Goal: Transaction & Acquisition: Purchase product/service

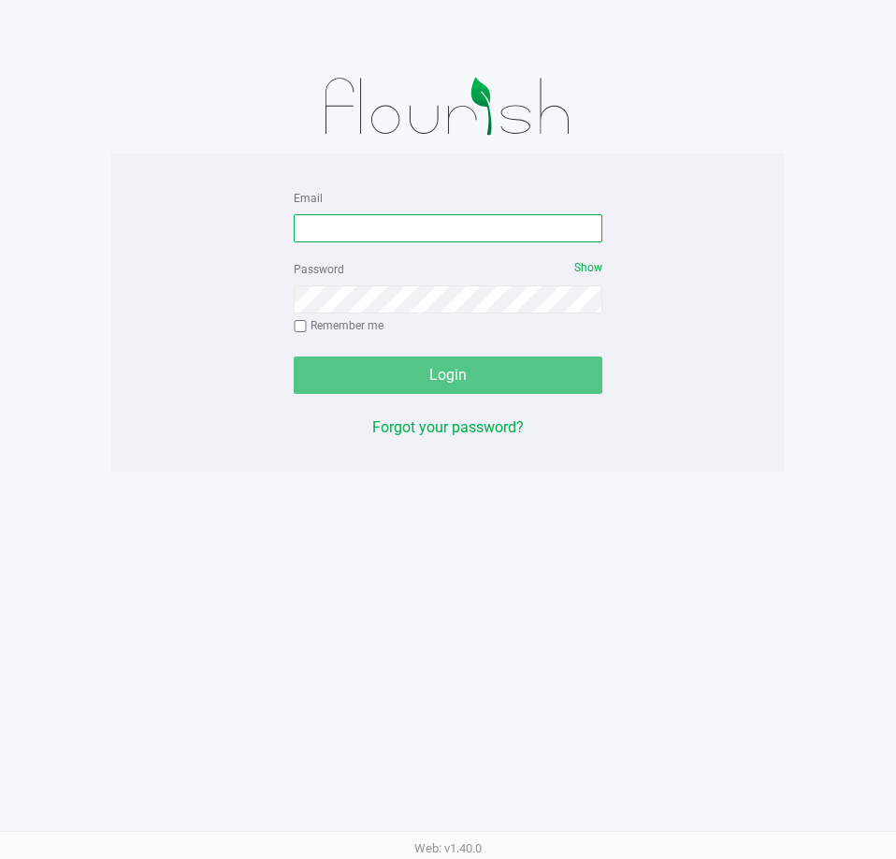
click at [360, 223] on input "Email" at bounding box center [448, 228] width 309 height 28
type input "[EMAIL_ADDRESS][DOMAIN_NAME]"
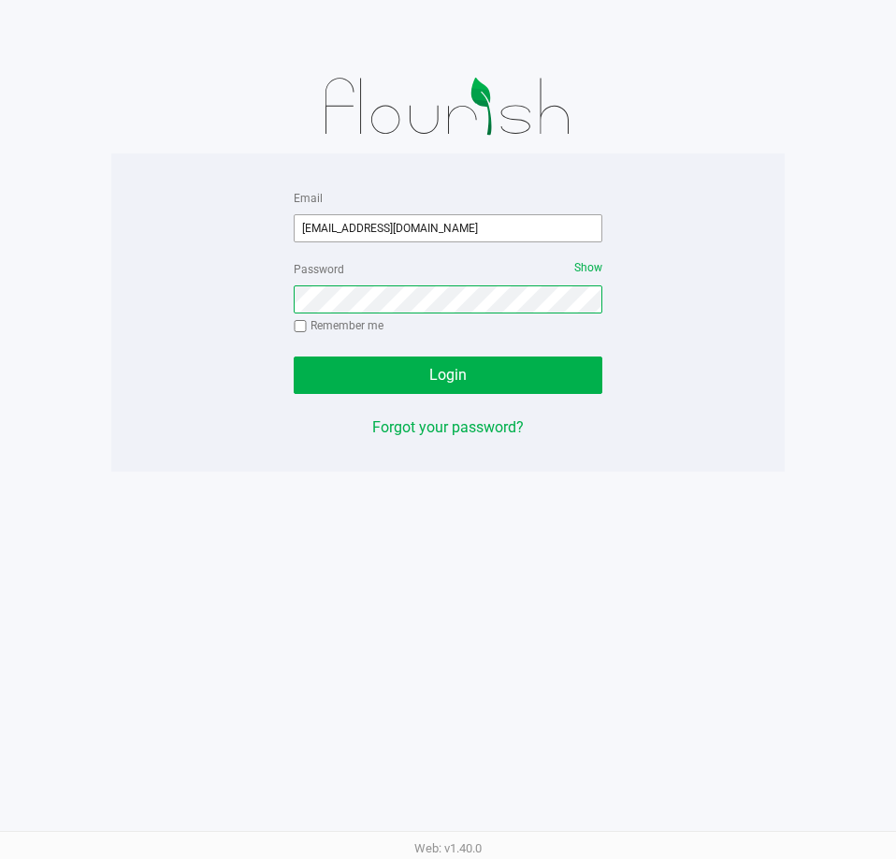
click at [294, 356] on button "Login" at bounding box center [448, 374] width 309 height 37
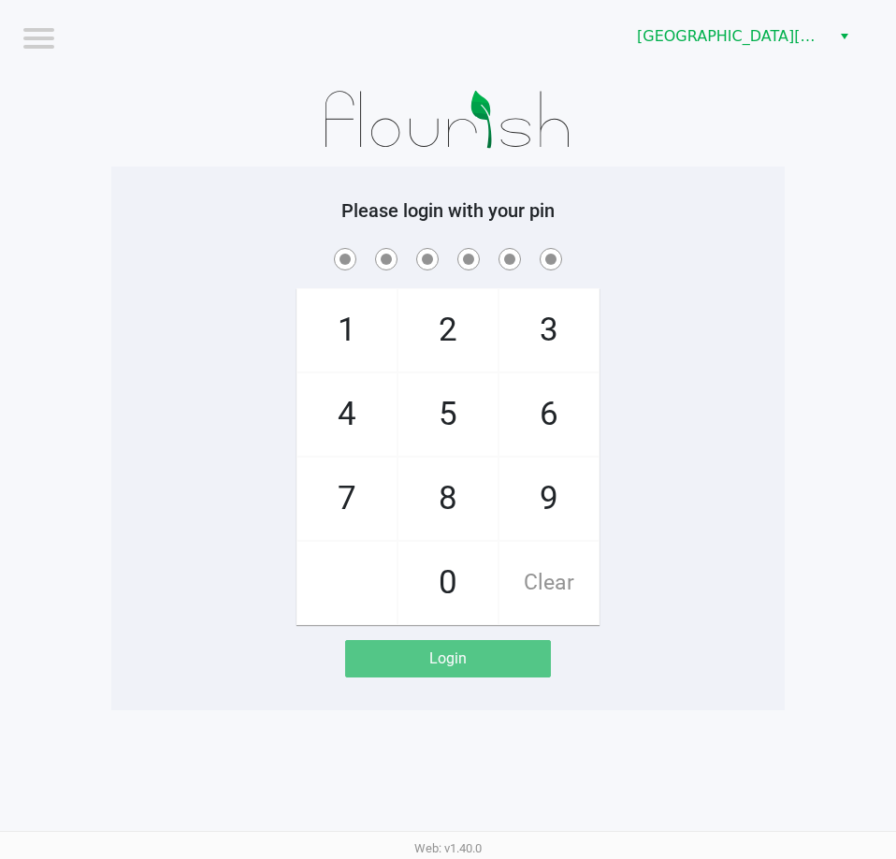
drag, startPoint x: 655, startPoint y: 329, endPoint x: 665, endPoint y: 329, distance: 10.3
click at [658, 329] on div "1 4 7 2 5 8 0 3 6 9 Clear" at bounding box center [447, 434] width 673 height 381
checkbox input "true"
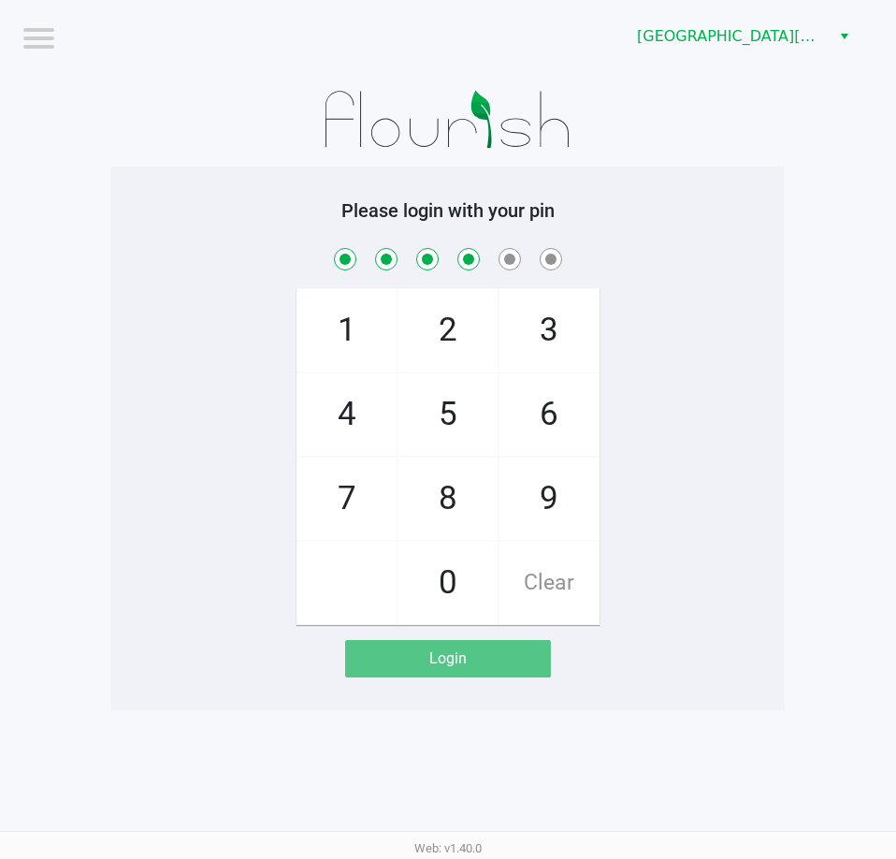
checkbox input "true"
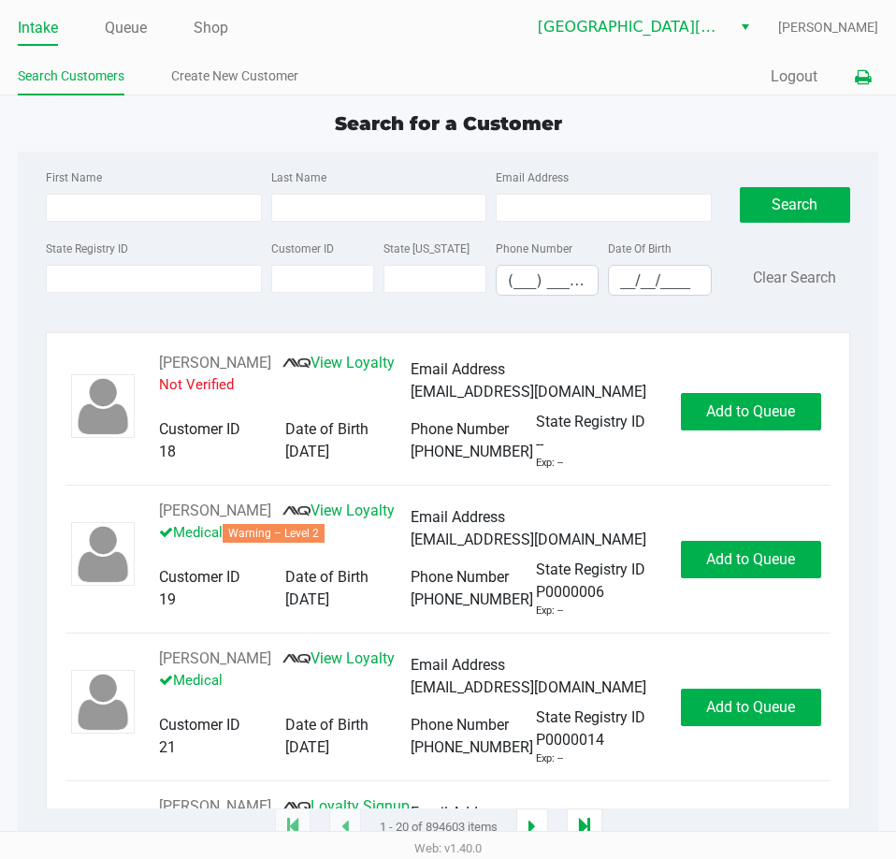
click at [868, 76] on icon at bounding box center [863, 77] width 16 height 13
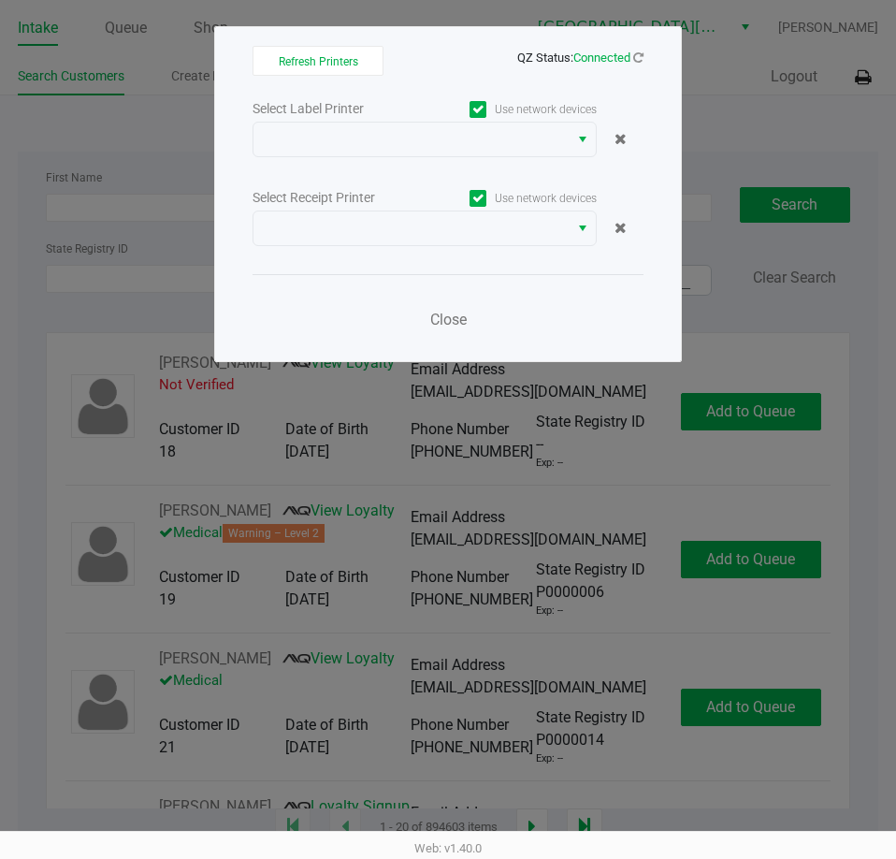
click at [431, 162] on div "Select Label Printer Use network devices Select Receipt Printer Use network dev…" at bounding box center [448, 219] width 391 height 246
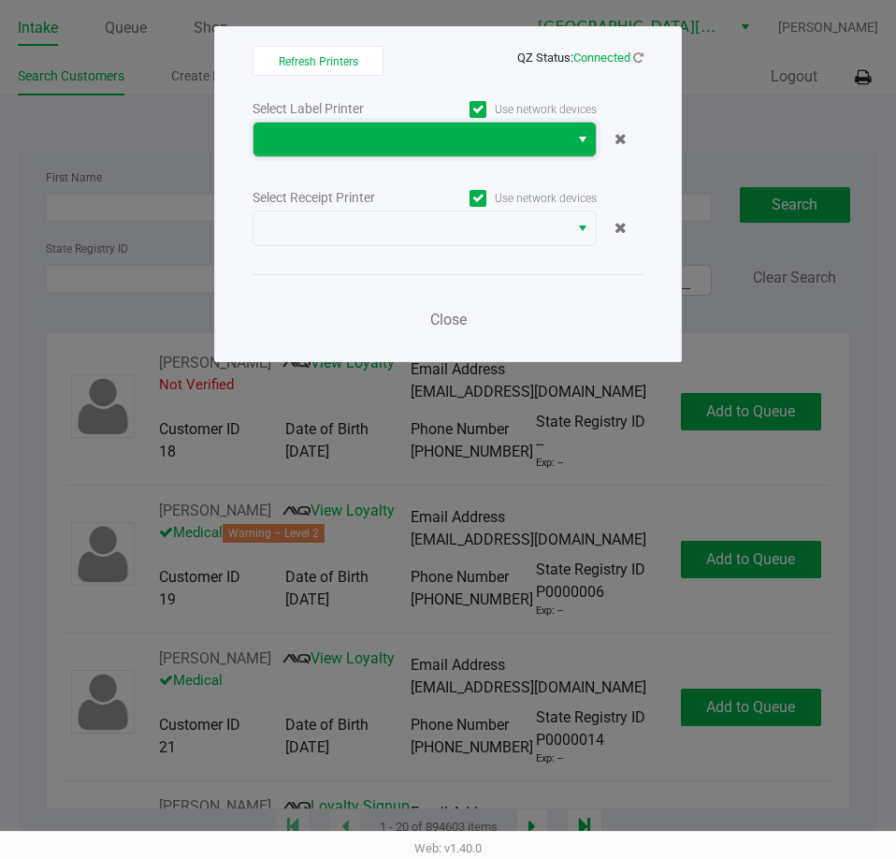
click at [436, 129] on span at bounding box center [411, 139] width 293 height 22
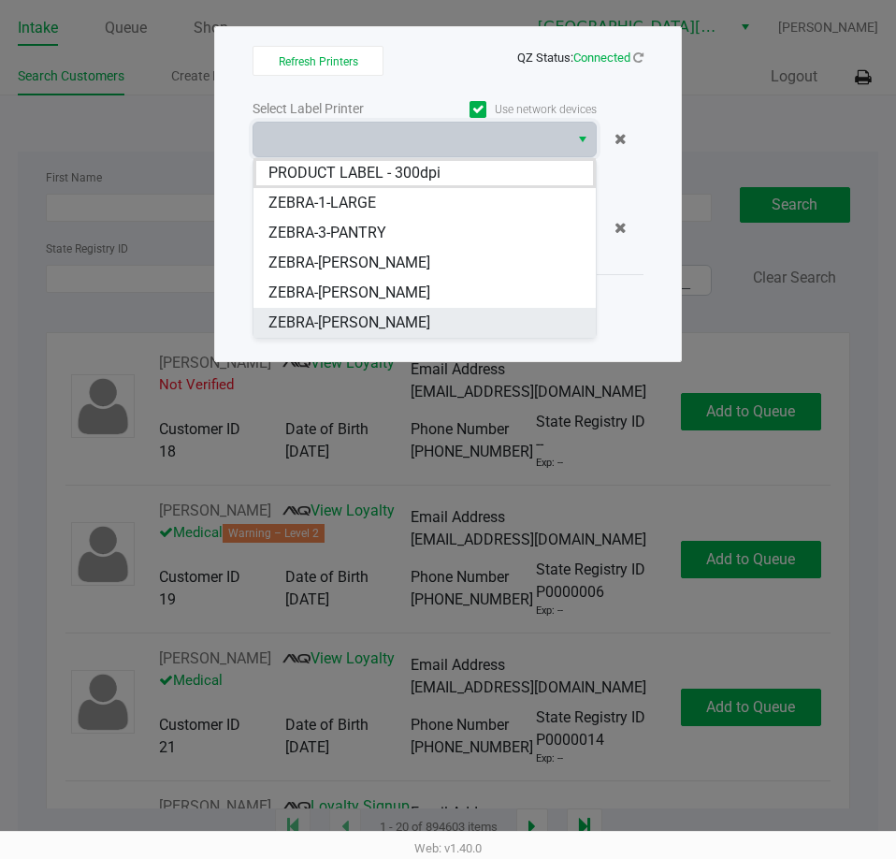
click at [370, 326] on span "ZEBRA-[PERSON_NAME]" at bounding box center [349, 322] width 162 height 22
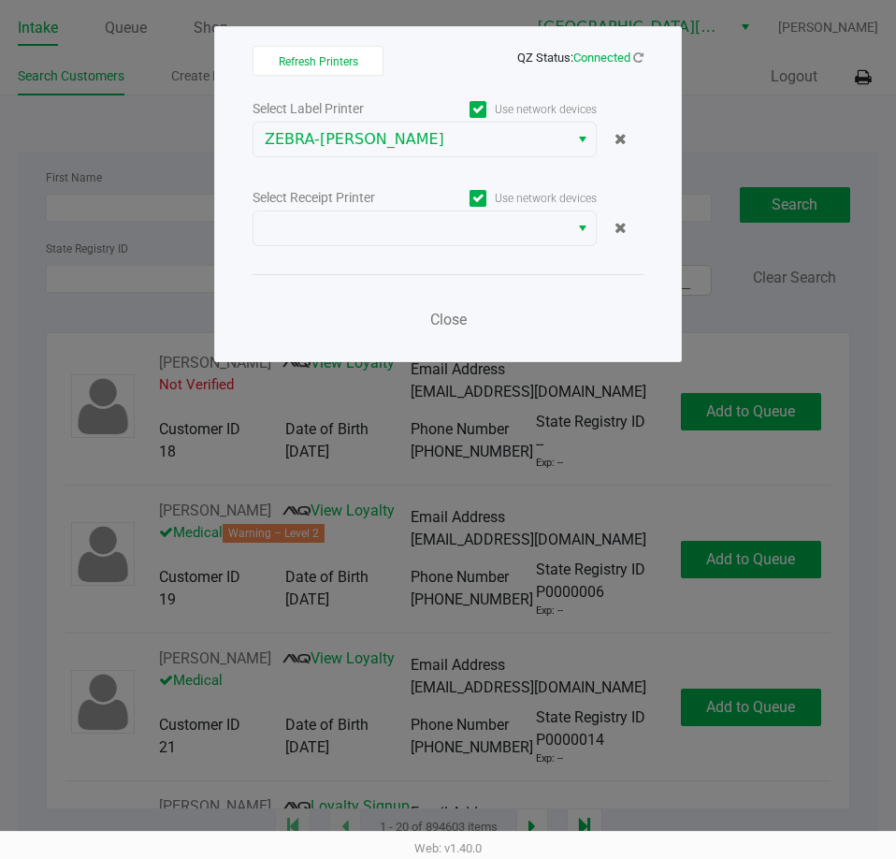
click at [384, 248] on div "Select Label Printer Use network devices ZEBRA-[PERSON_NAME] Select Receipt Pri…" at bounding box center [448, 219] width 391 height 246
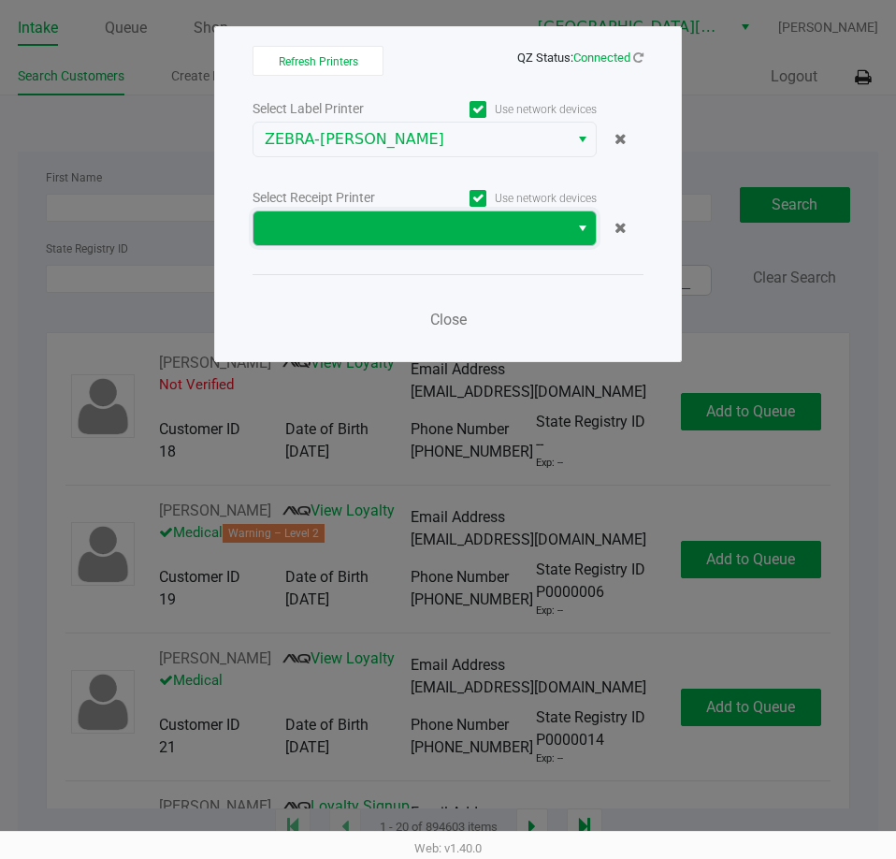
click at [384, 219] on span at bounding box center [411, 228] width 293 height 22
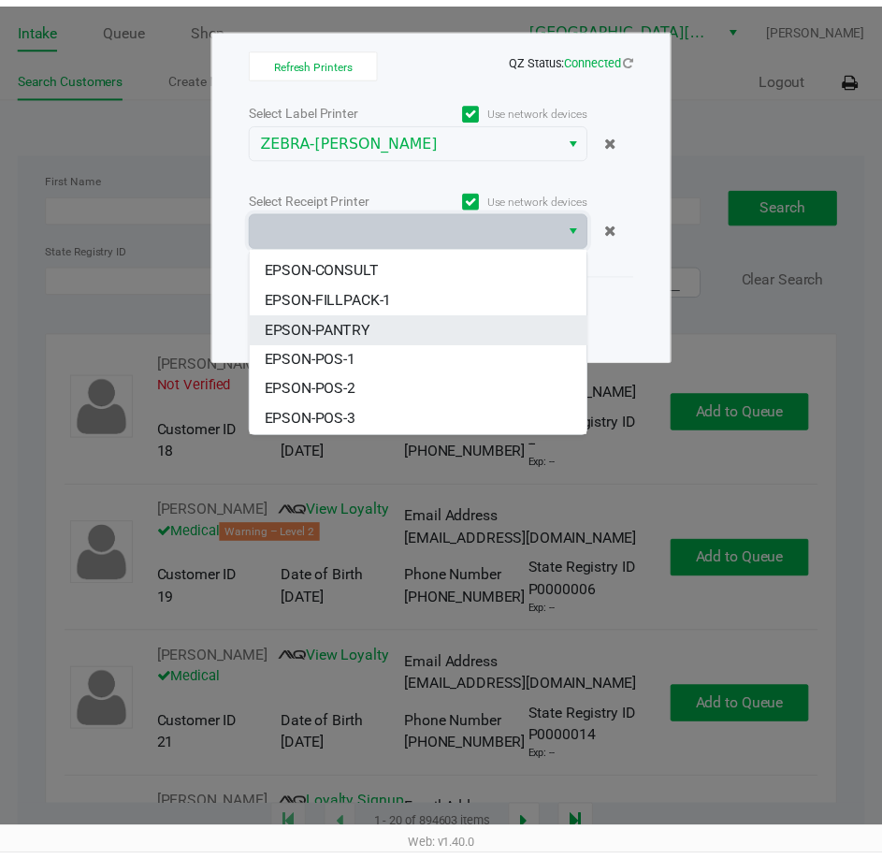
scroll to position [82, 0]
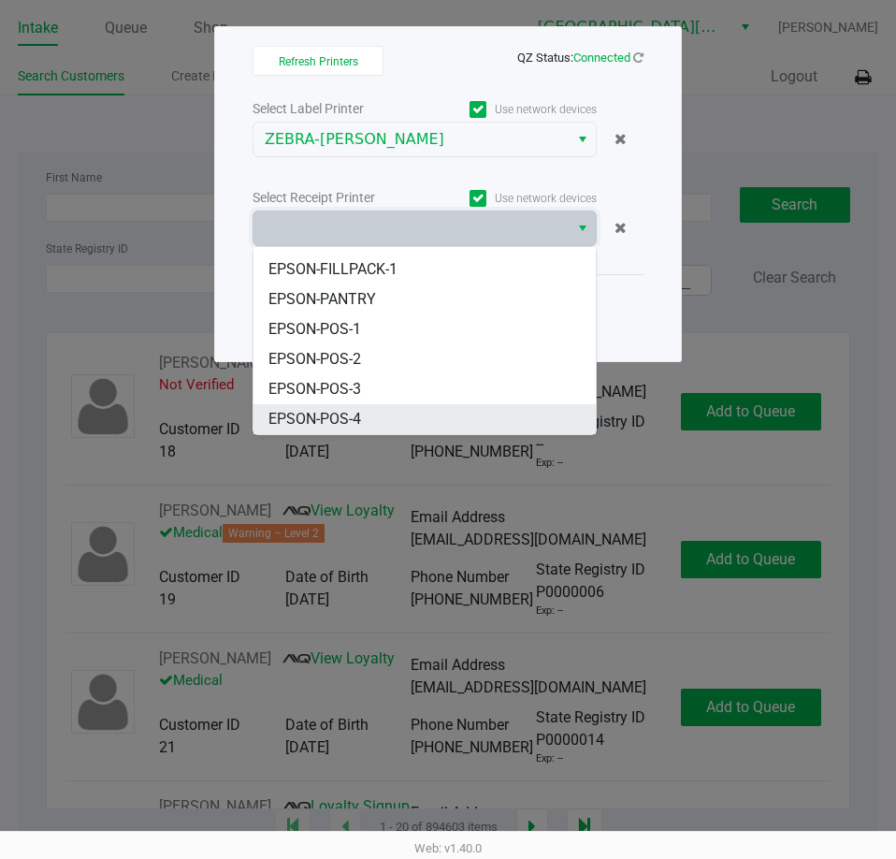
click at [332, 426] on span "EPSON-POS-4" at bounding box center [314, 419] width 93 height 22
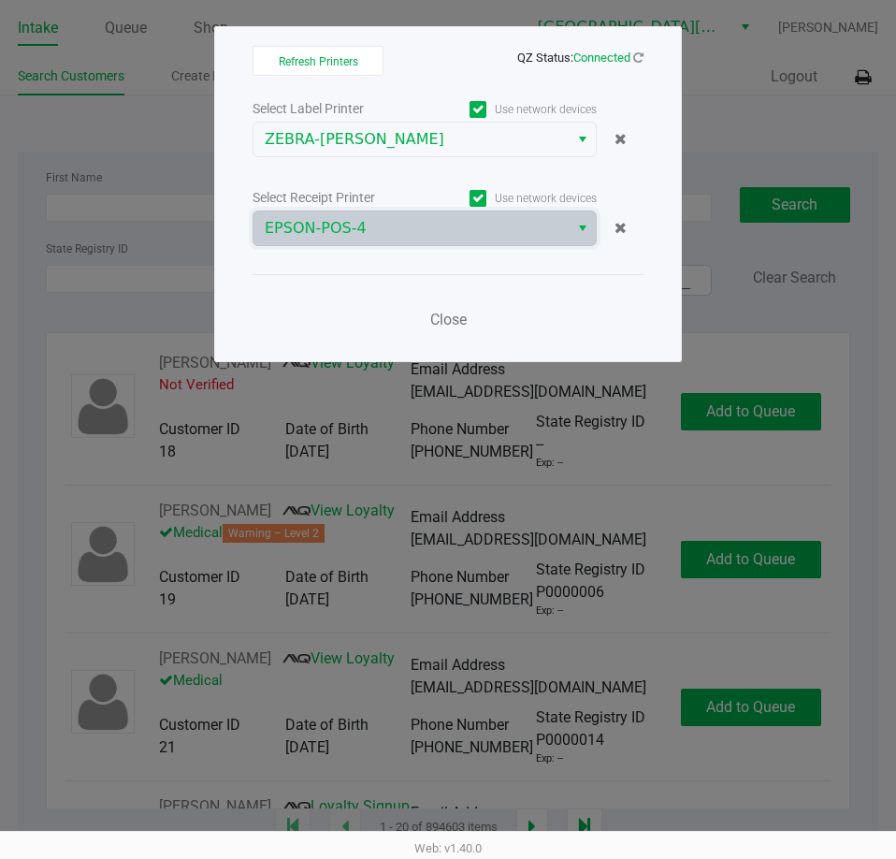
drag, startPoint x: 342, startPoint y: 297, endPoint x: 296, endPoint y: 332, distance: 58.7
click at [334, 303] on div "Close" at bounding box center [448, 308] width 391 height 68
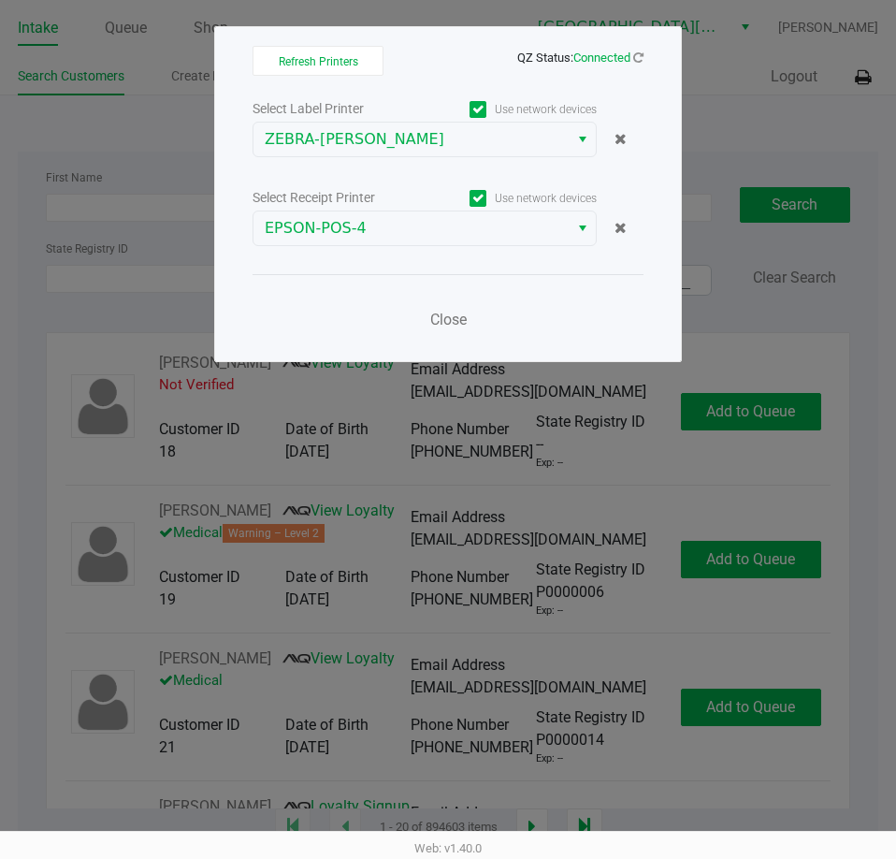
click at [296, 332] on div "Close" at bounding box center [448, 308] width 391 height 68
drag, startPoint x: 312, startPoint y: 329, endPoint x: 358, endPoint y: 311, distance: 49.5
click at [317, 327] on div "Close" at bounding box center [448, 308] width 391 height 68
click at [448, 325] on span "Close" at bounding box center [448, 320] width 36 height 18
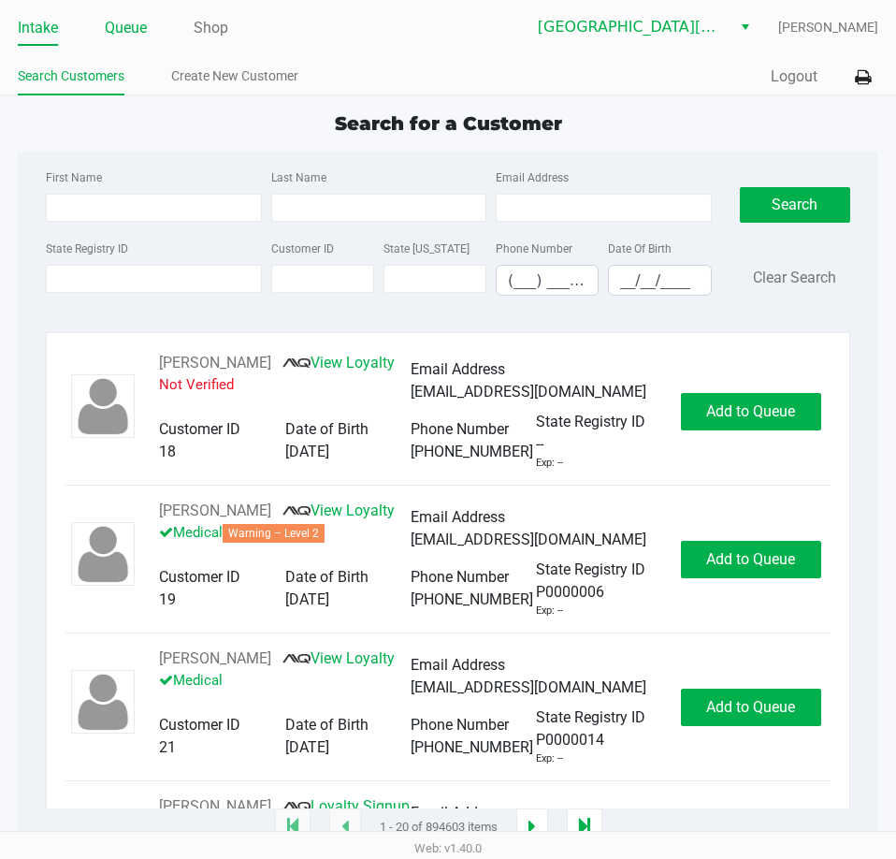
click at [130, 20] on link "Queue" at bounding box center [126, 28] width 42 height 26
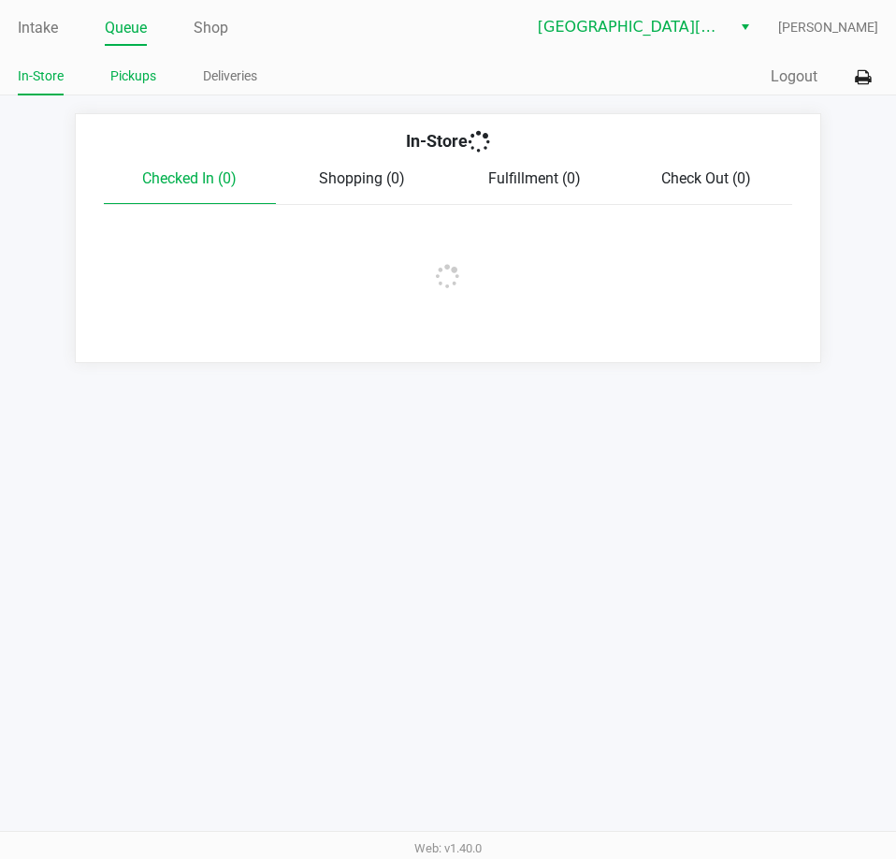
click at [145, 67] on link "Pickups" at bounding box center [133, 76] width 46 height 23
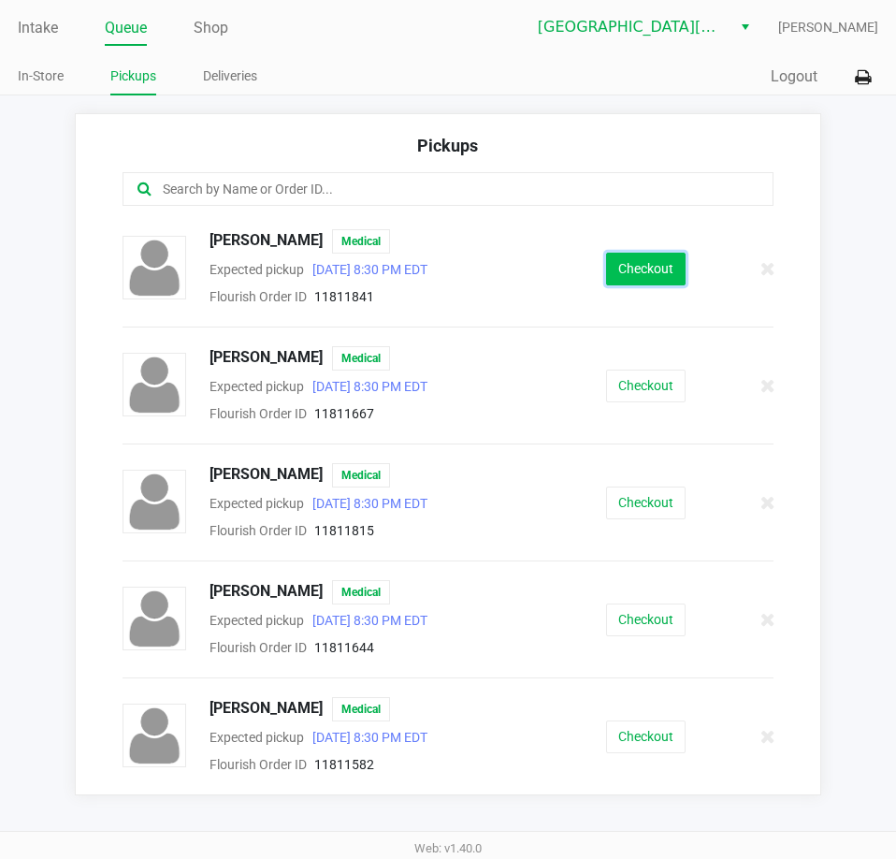
click at [627, 265] on button "Checkout" at bounding box center [646, 269] width 80 height 33
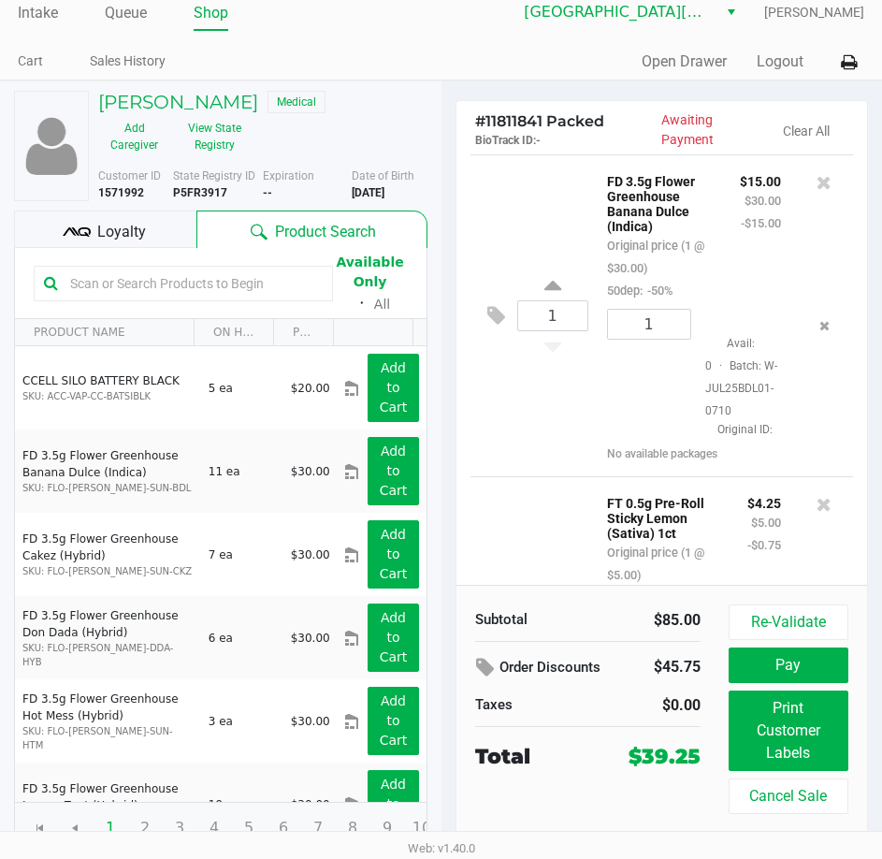
scroll to position [20, 0]
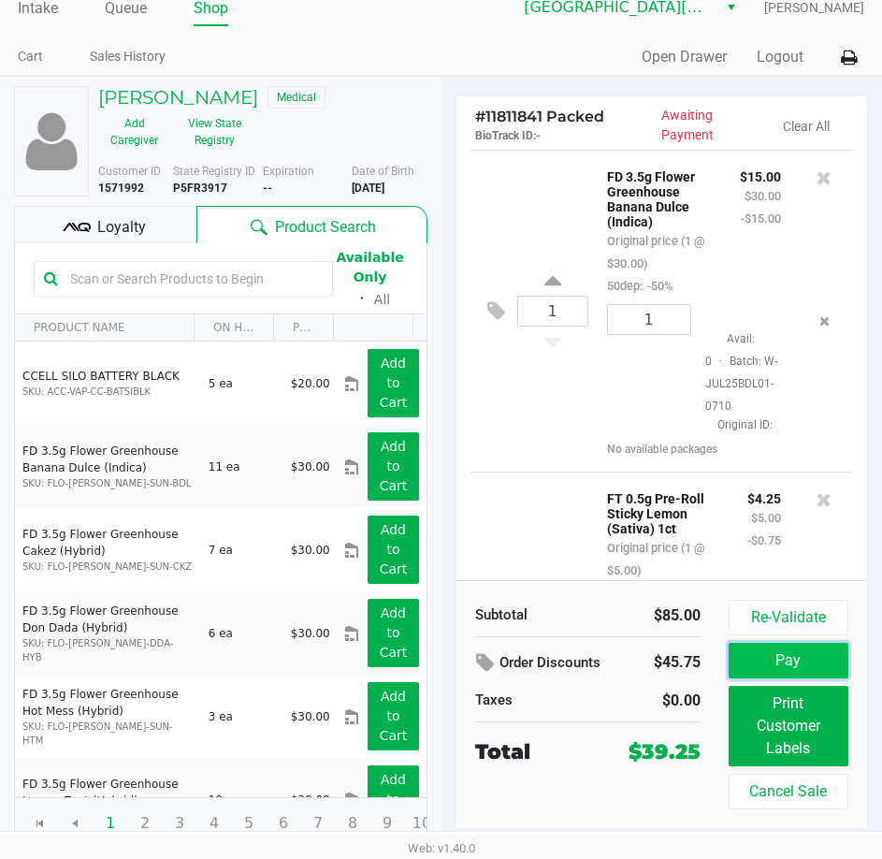
click at [770, 665] on button "Pay" at bounding box center [789, 661] width 120 height 36
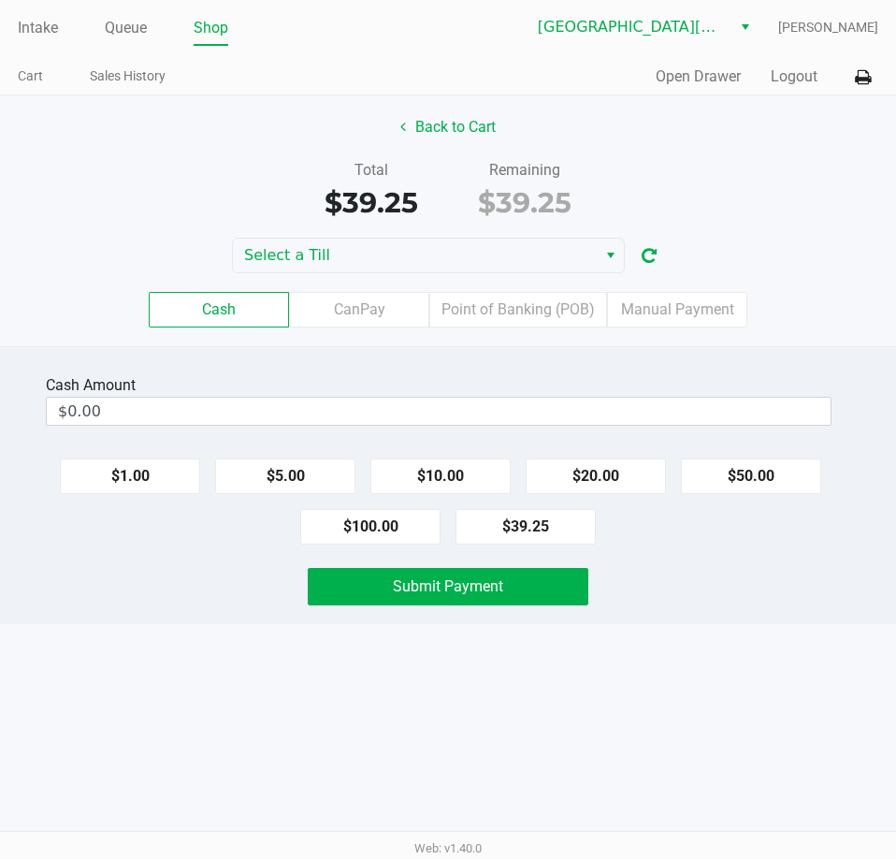
click at [411, 227] on div "Back to Cart Total $39.25 Remaining $39.25 Select a Till Cash CanPay Point of B…" at bounding box center [448, 220] width 896 height 251
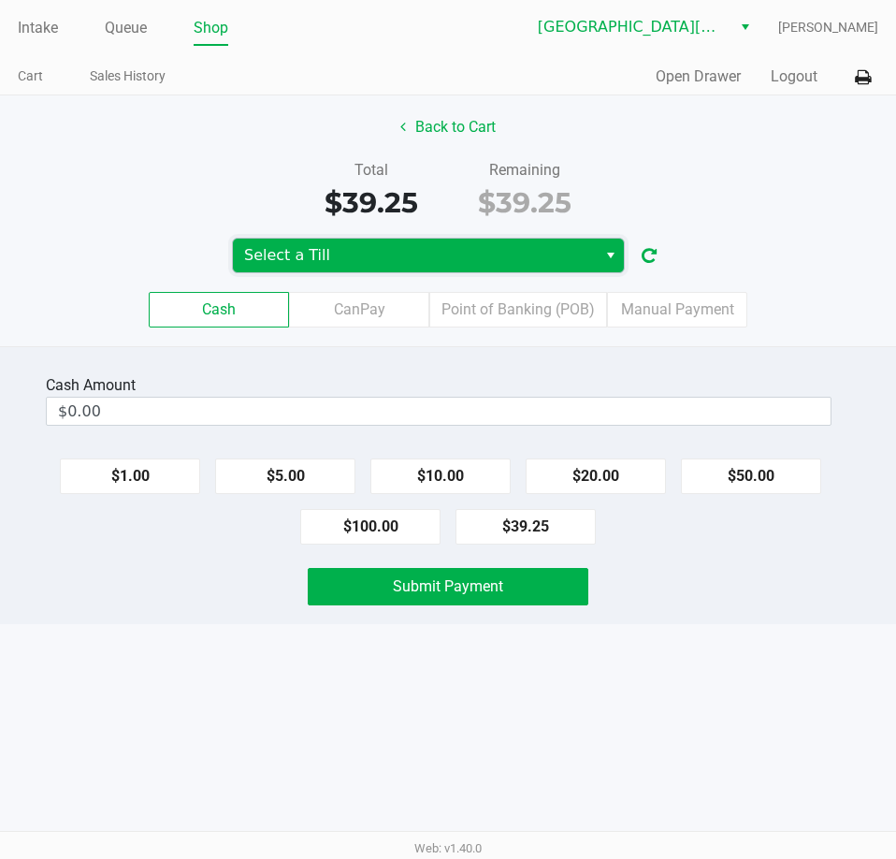
click at [406, 269] on span "Select a Till" at bounding box center [415, 256] width 364 height 34
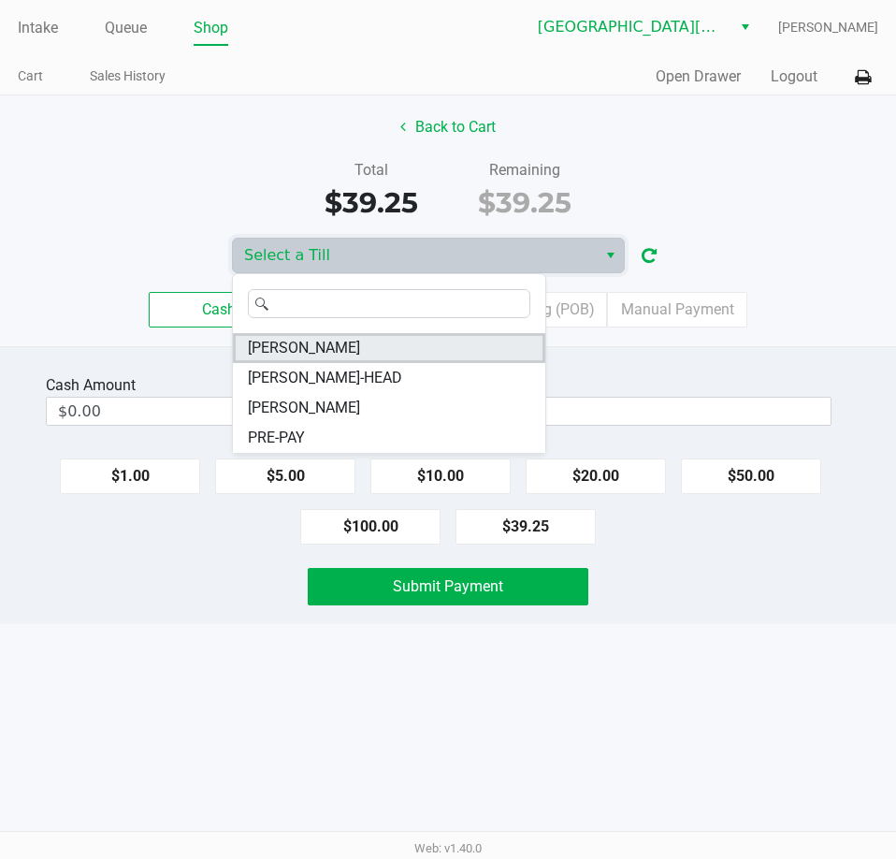
click at [345, 342] on li "[PERSON_NAME]" at bounding box center [389, 348] width 312 height 30
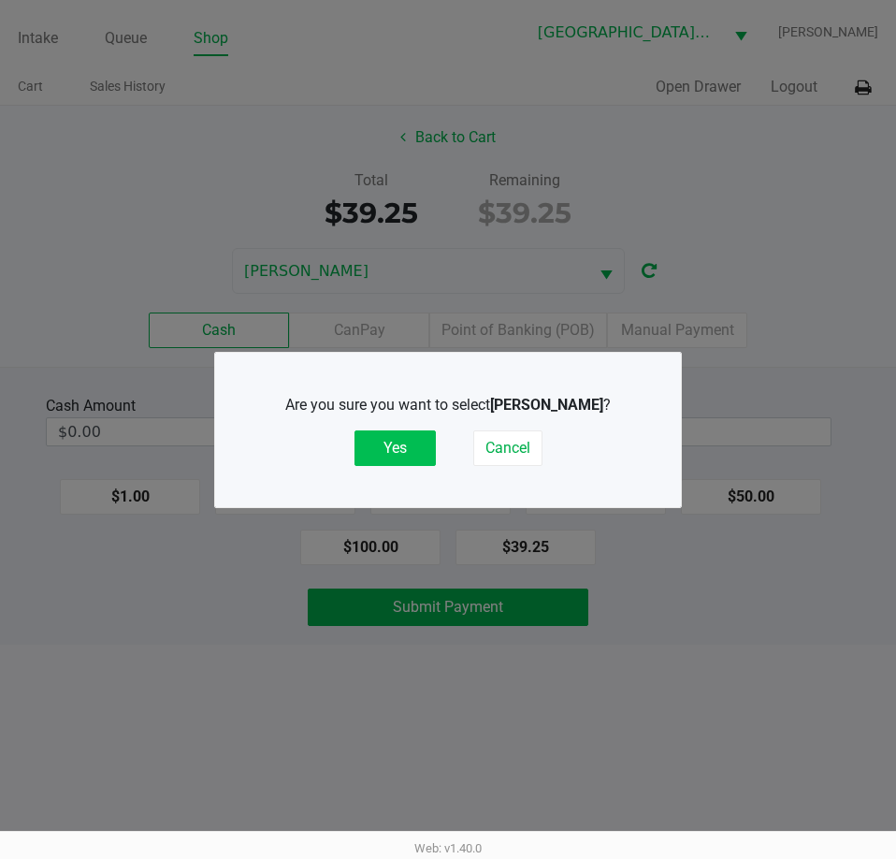
click at [399, 460] on button "Yes" at bounding box center [395, 448] width 81 height 36
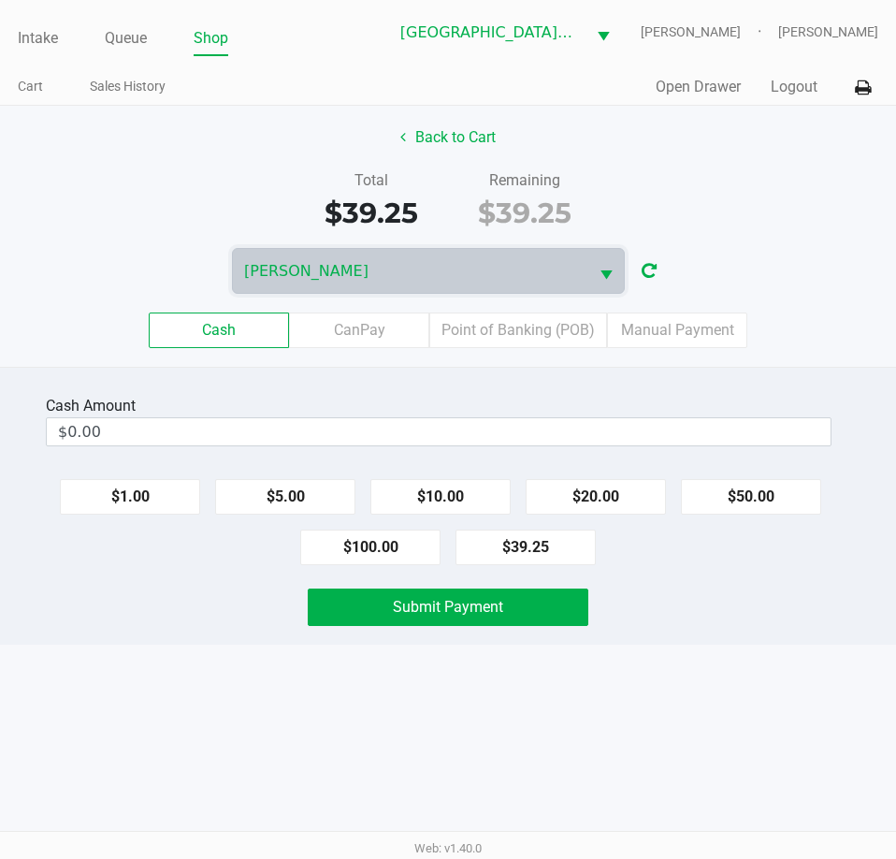
click at [798, 320] on div "Cash CanPay Point of Banking (POB) Manual Payment" at bounding box center [448, 330] width 896 height 36
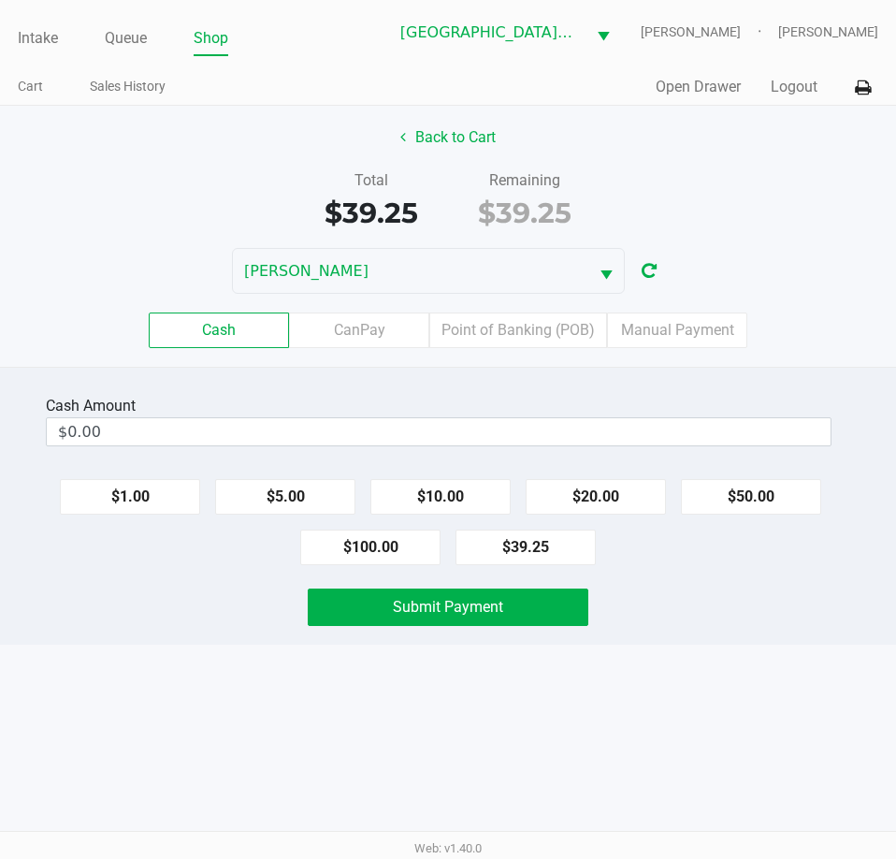
click at [873, 239] on div "Back to Cart Total $39.25 Remaining $39.25 [PERSON_NAME] Cash CanPay Point of B…" at bounding box center [448, 236] width 896 height 261
click at [865, 194] on div "Total $39.25 Remaining $39.25" at bounding box center [448, 201] width 924 height 65
click at [808, 85] on button "Logout" at bounding box center [794, 87] width 47 height 22
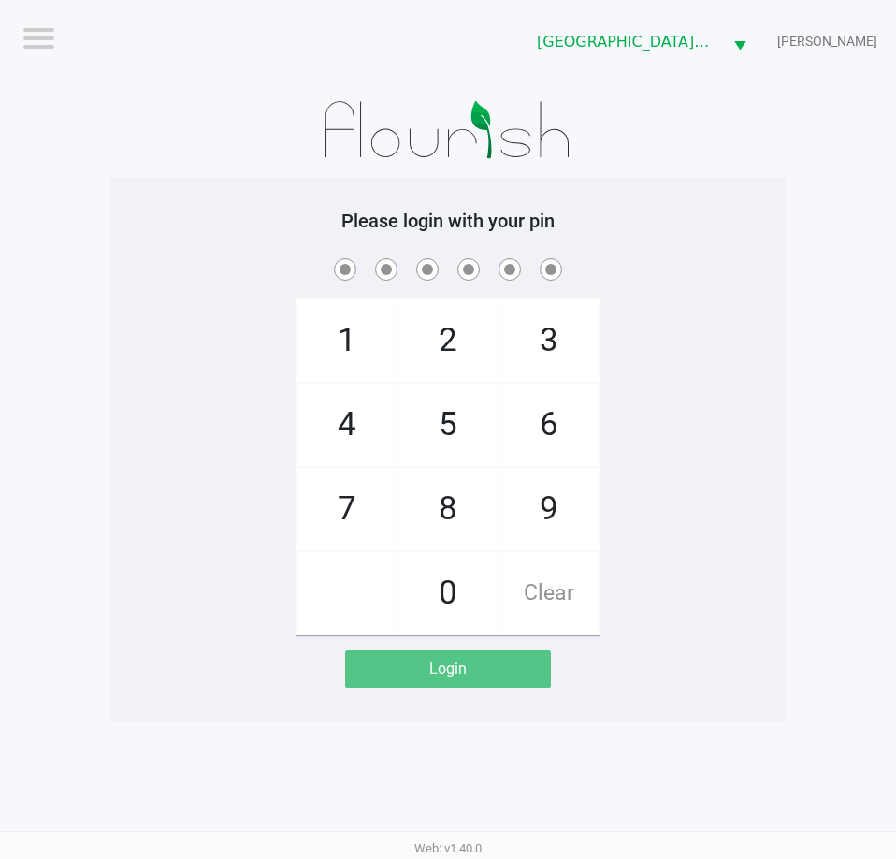
click at [848, 294] on app-pos-login-wrapper "Logout Key [PERSON_NAME] [PERSON_NAME] Please login with your pin 1 4 7 2 5 8 0…" at bounding box center [448, 360] width 896 height 720
click at [707, 220] on h5 "Please login with your pin" at bounding box center [447, 221] width 645 height 22
checkbox input "true"
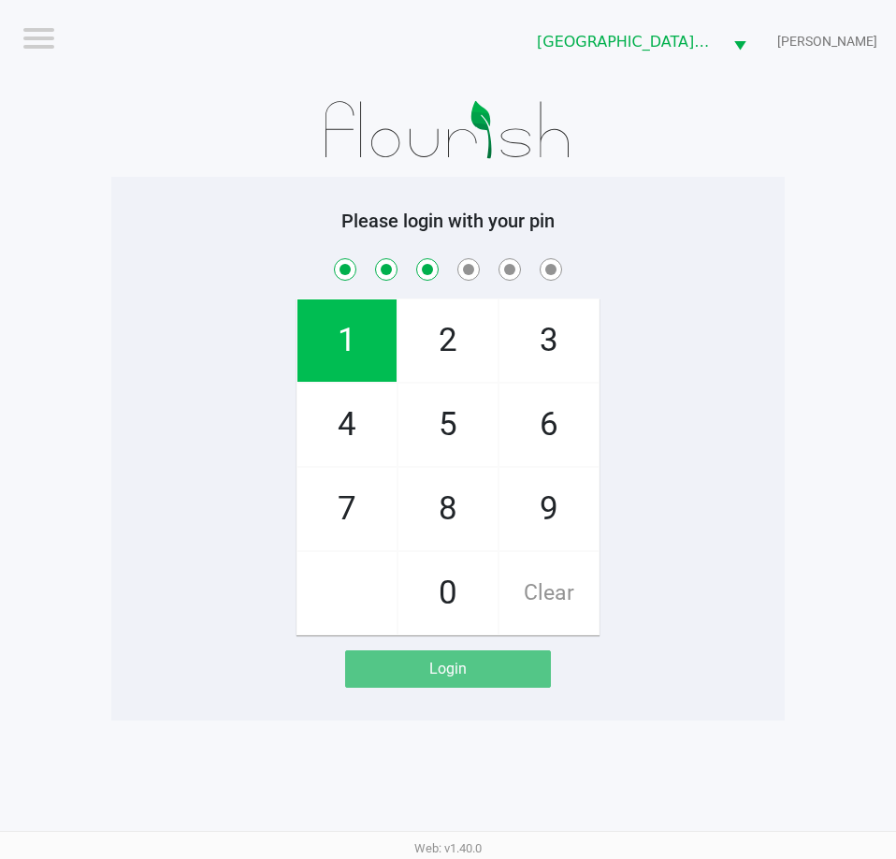
checkbox input "true"
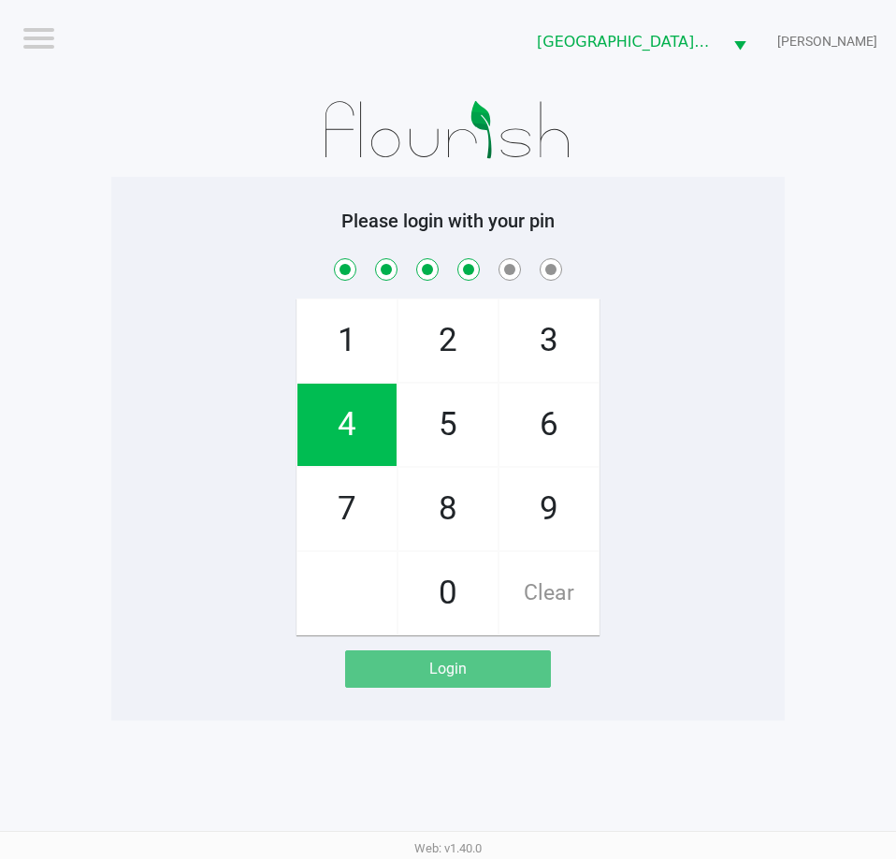
checkbox input "true"
